Goal: Use online tool/utility

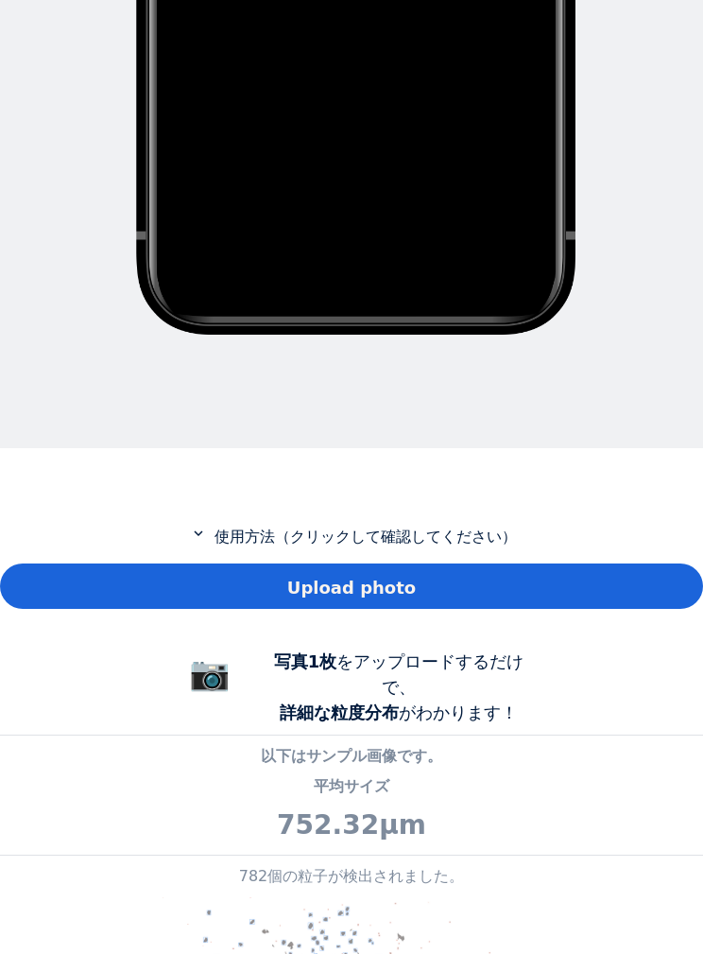
scroll to position [997, 0]
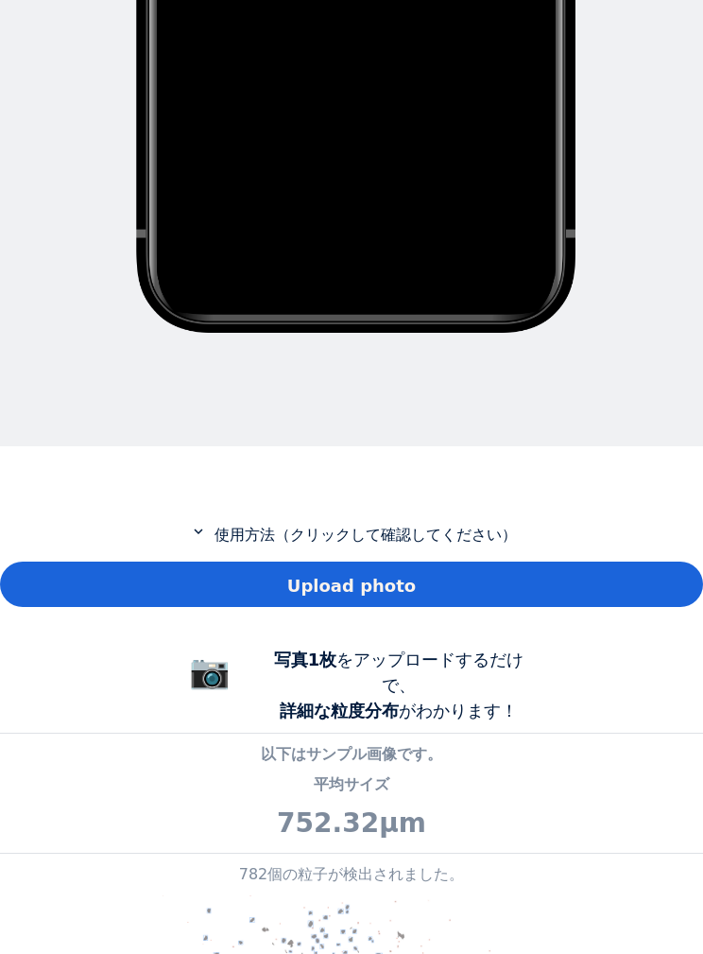
click at [659, 590] on div "Upload photo" at bounding box center [351, 584] width 703 height 45
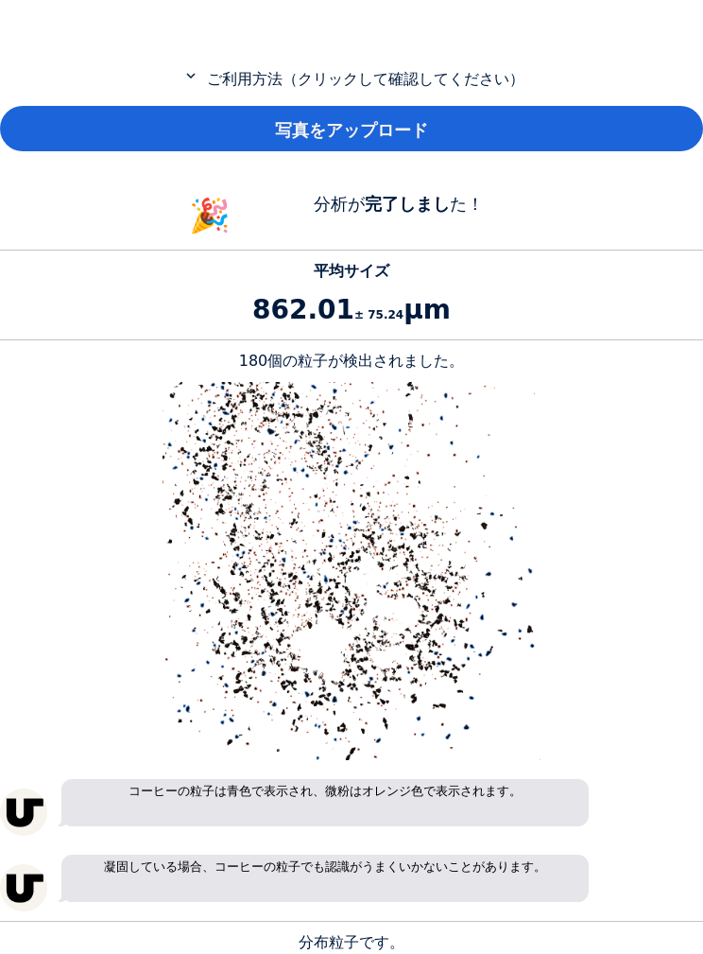
scroll to position [1246, 0]
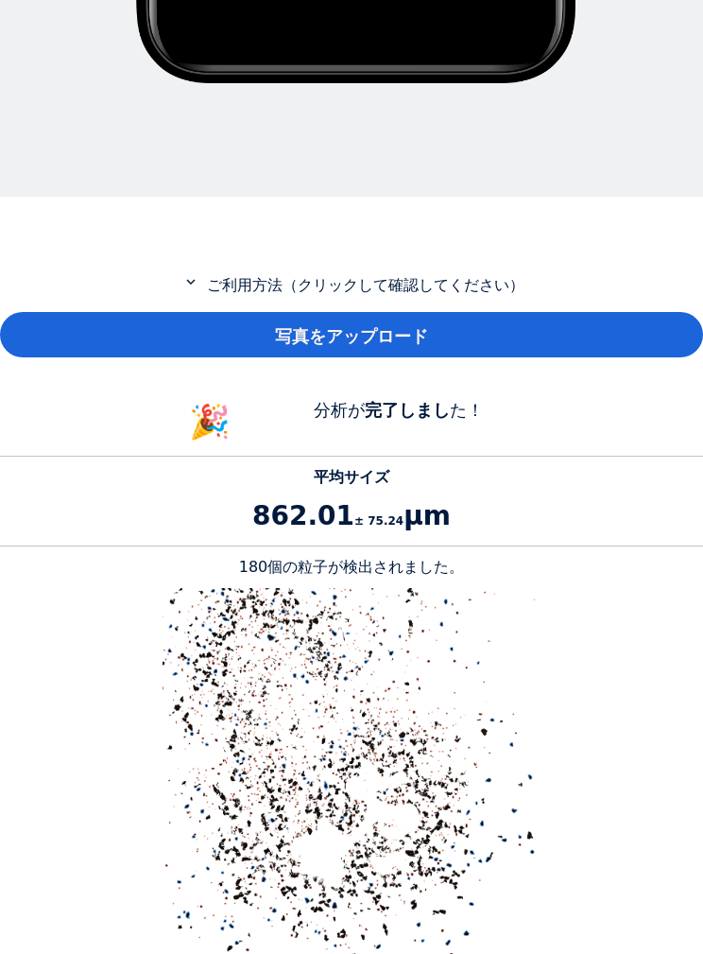
click at [687, 332] on div "写真をアップロード" at bounding box center [351, 334] width 703 height 45
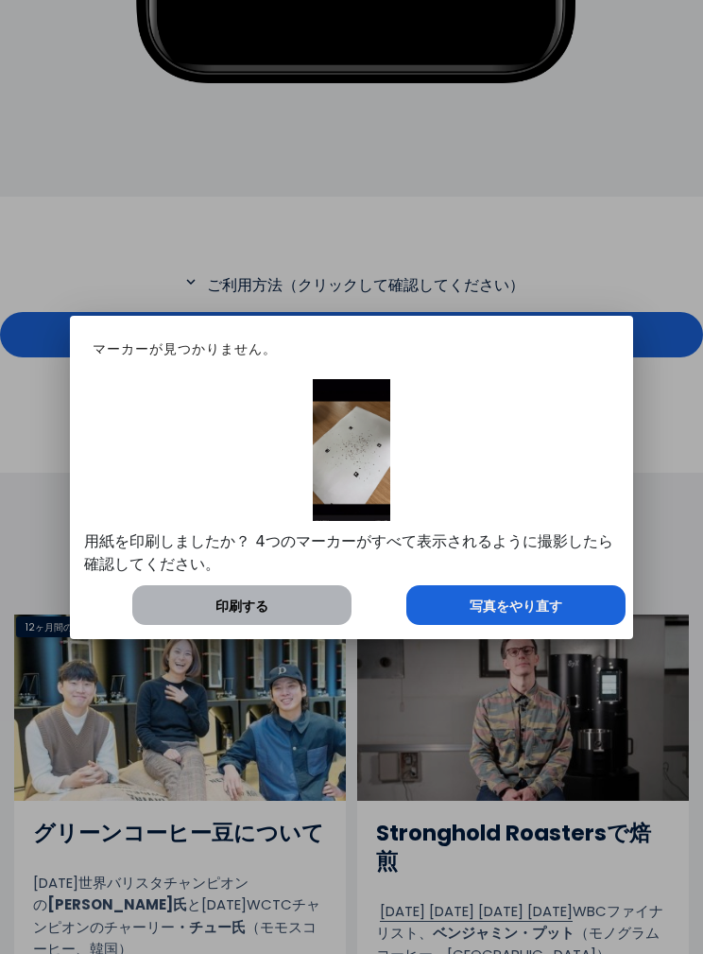
click at [532, 570] on p "用紙を印刷しましたか？ 4つのマーカーがすべて表示されるように撮影したら確認してください。" at bounding box center [351, 552] width 534 height 45
click at [540, 599] on font "写真をやり直す" at bounding box center [516, 606] width 93 height 15
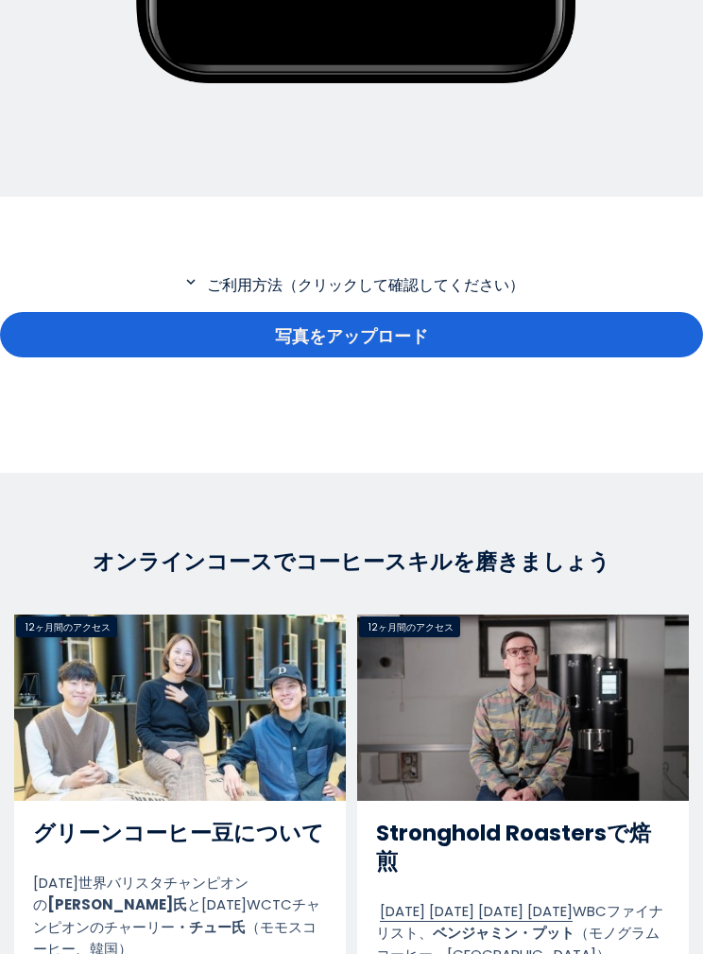
click at [498, 338] on div "写真をアップロード" at bounding box center [351, 334] width 703 height 45
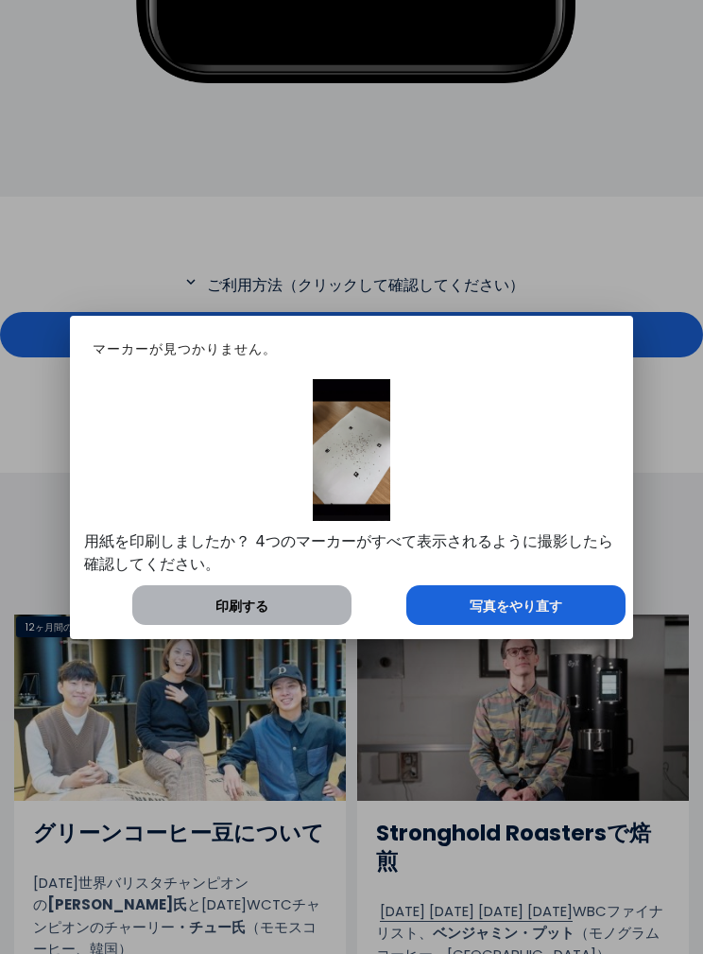
click at [585, 606] on div "写真をやり直す" at bounding box center [516, 605] width 219 height 40
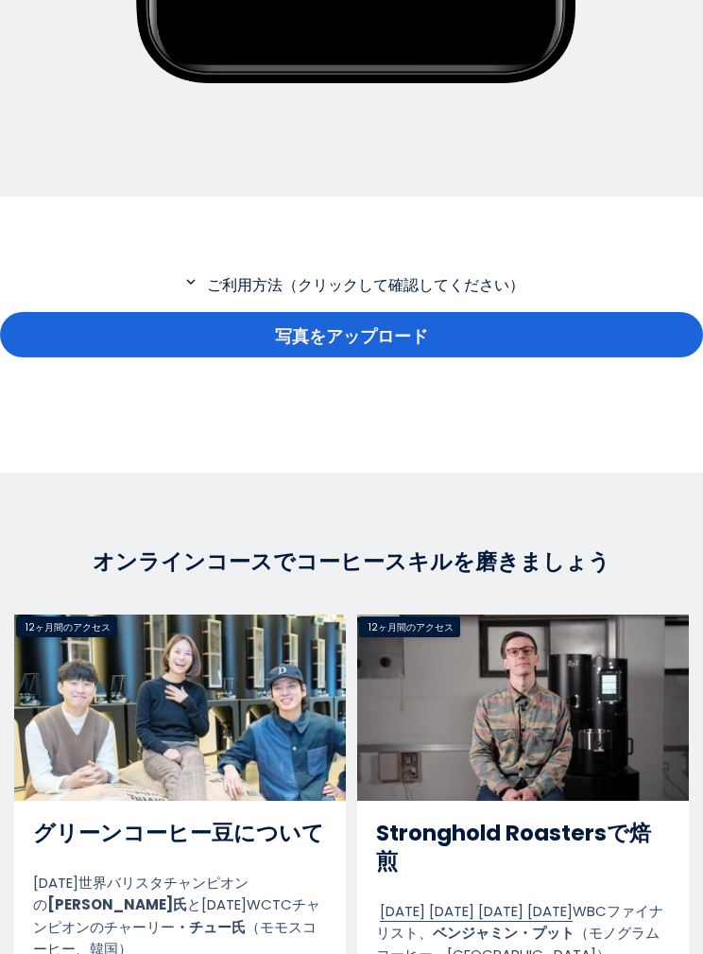
click at [655, 334] on div "写真をアップロード" at bounding box center [351, 334] width 703 height 45
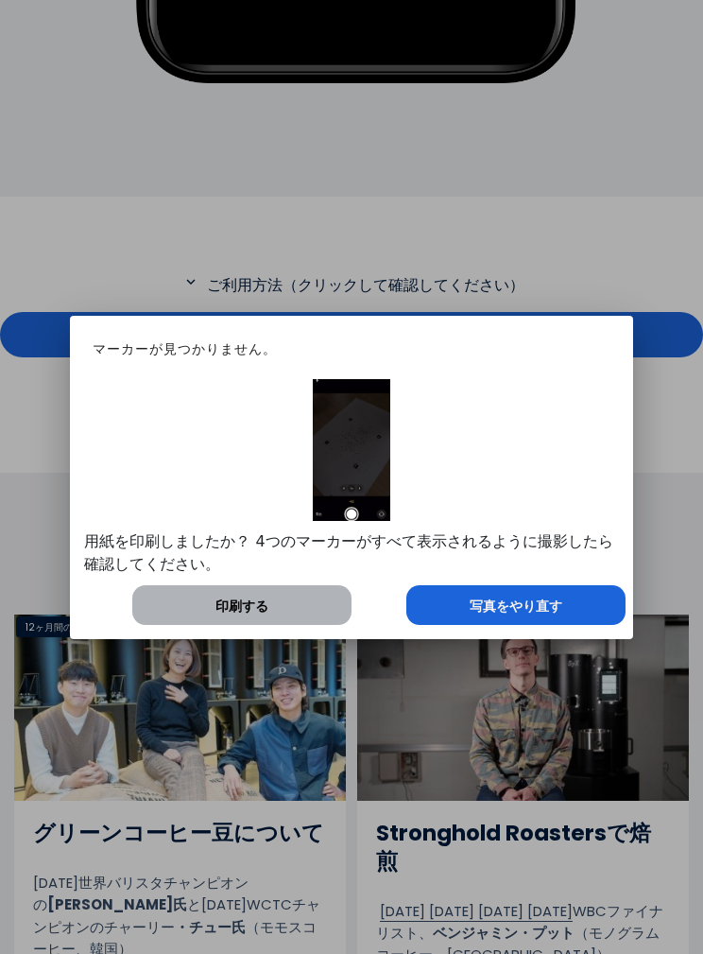
click at [595, 611] on div "写真をやり直す" at bounding box center [516, 605] width 219 height 40
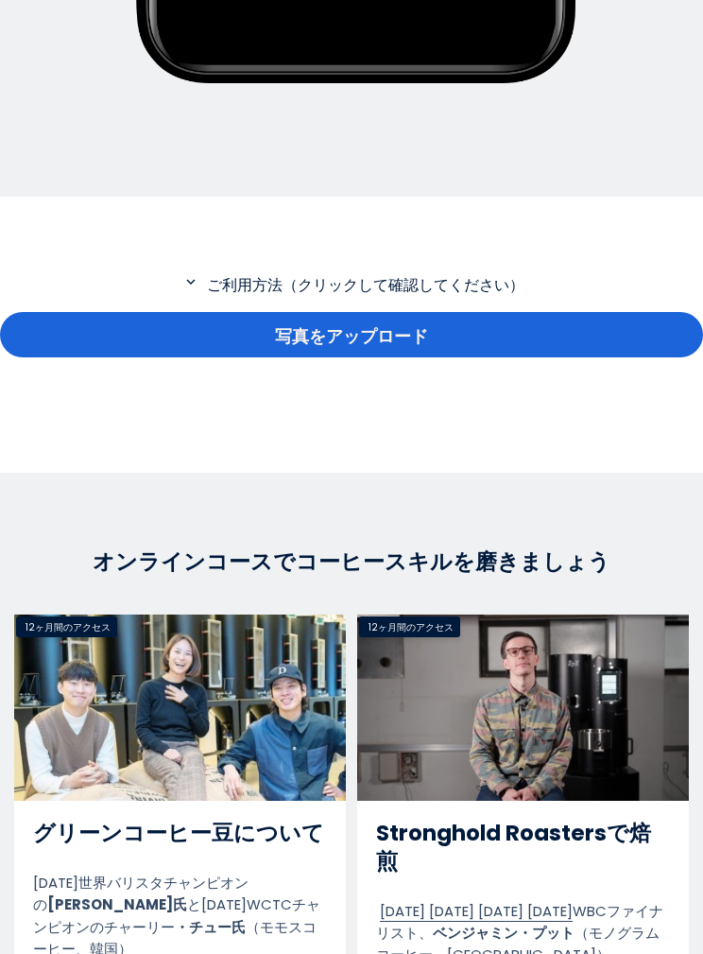
click at [615, 351] on div "写真をアップロード" at bounding box center [351, 334] width 703 height 45
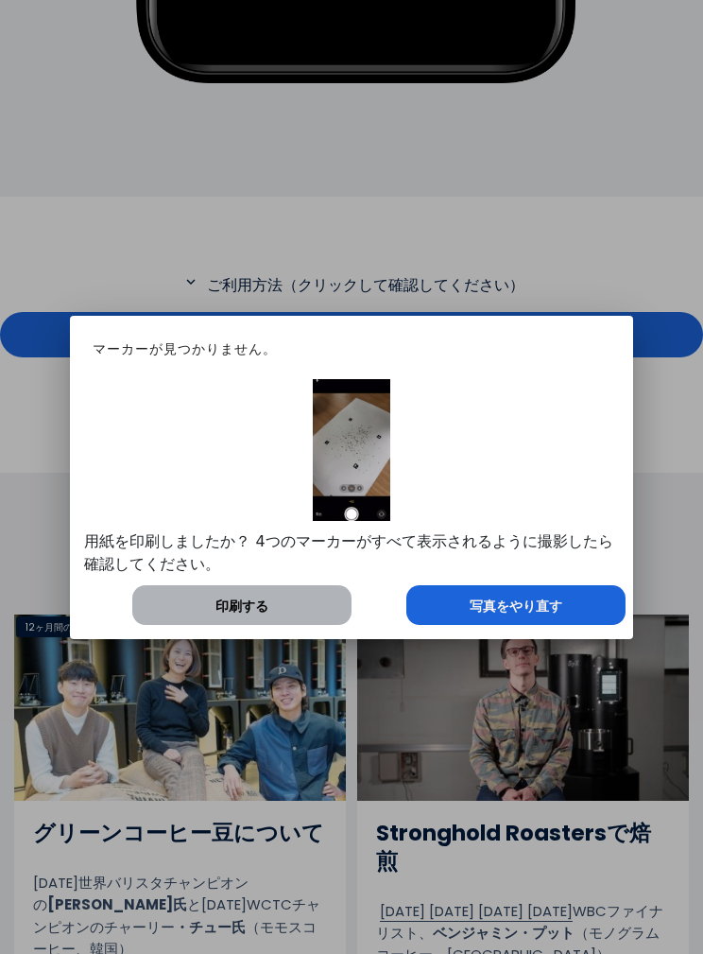
click at [600, 601] on div "写真をやり直す" at bounding box center [516, 605] width 219 height 40
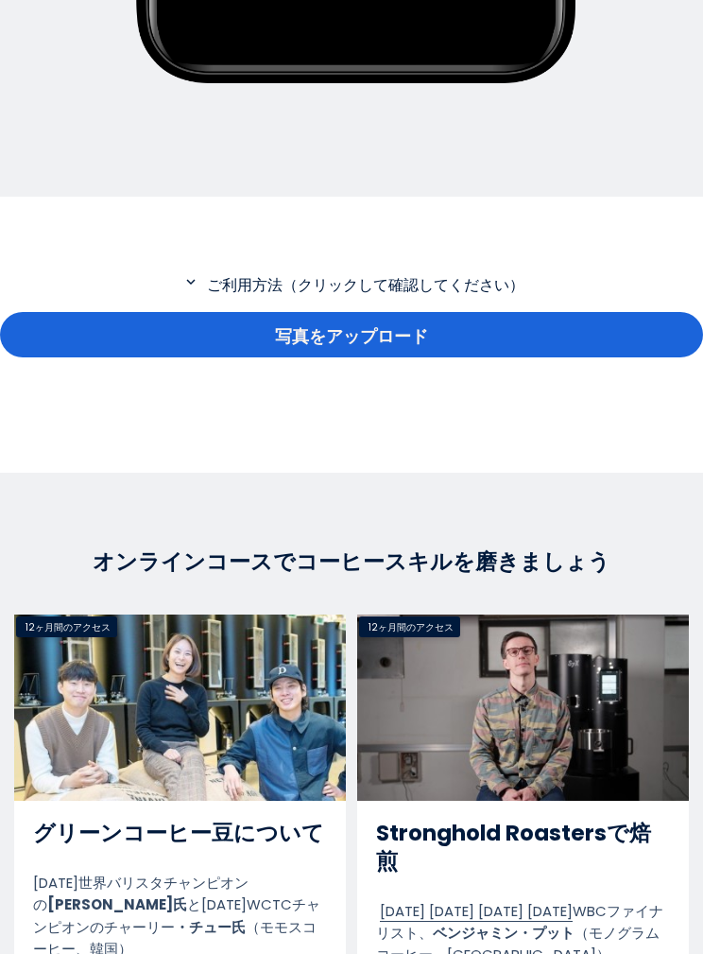
click at [651, 314] on div "写真をアップロード" at bounding box center [351, 334] width 703 height 45
click at [669, 238] on section "expand_more ご利用方法（クリックして確認してください） 写真をアップロード" at bounding box center [351, 334] width 703 height 275
click at [633, 340] on div "写真をアップロード" at bounding box center [351, 334] width 703 height 45
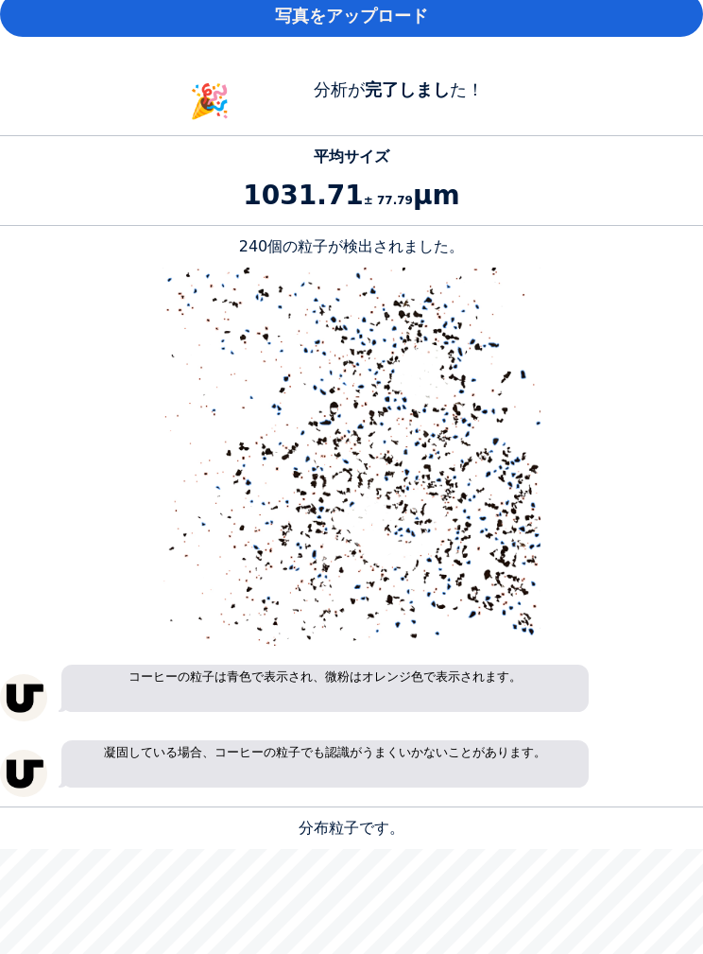
scroll to position [1330, 0]
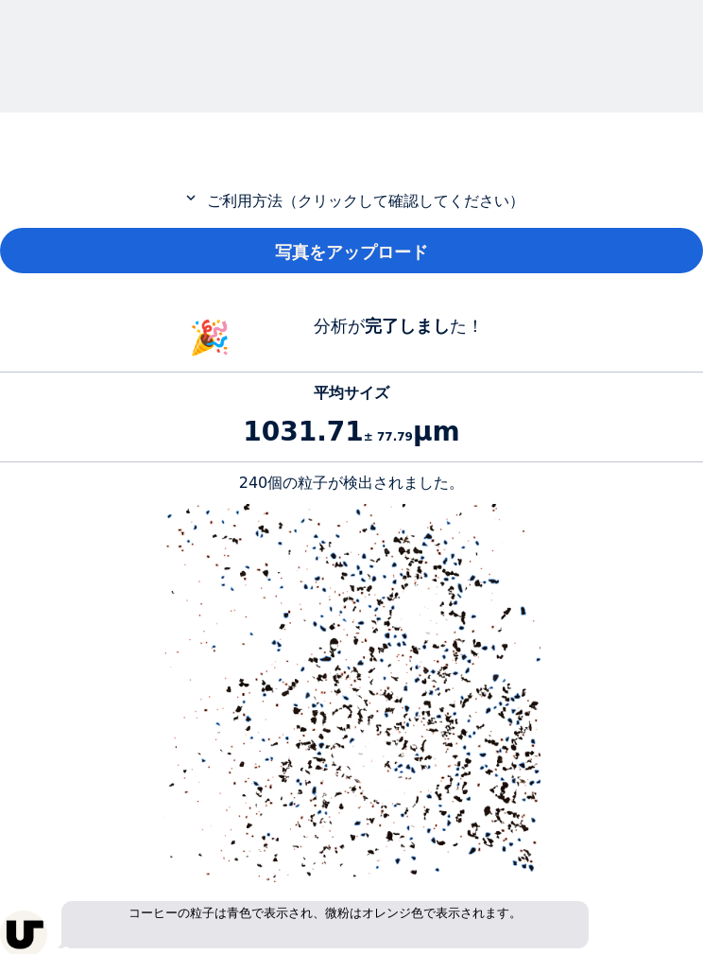
click at [666, 247] on div "写真をアップロード" at bounding box center [351, 250] width 703 height 45
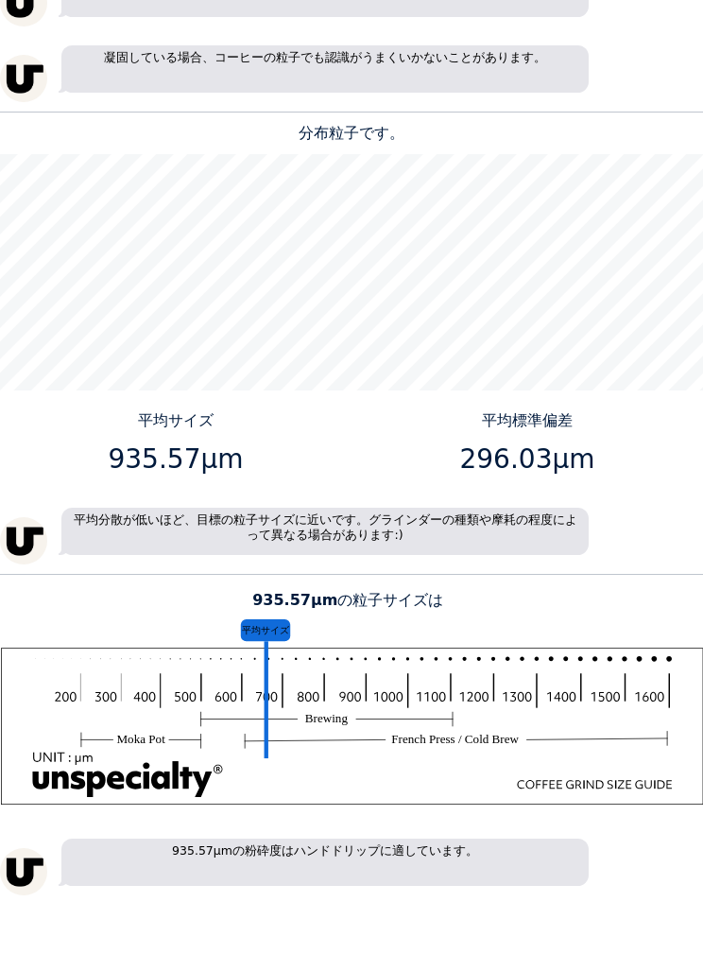
scroll to position [2263, 0]
